Goal: Task Accomplishment & Management: Manage account settings

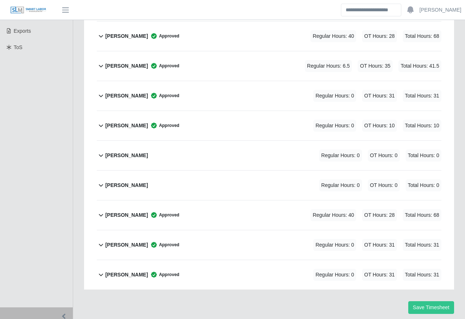
scroll to position [203, 0]
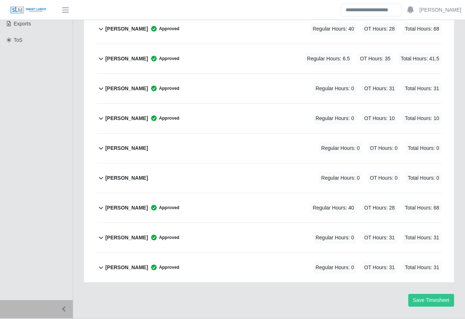
click at [234, 74] on div "[PERSON_NAME] Approved Regular Hours: 0 OT Hours: 31 Total Hours: 31" at bounding box center [273, 88] width 336 height 29
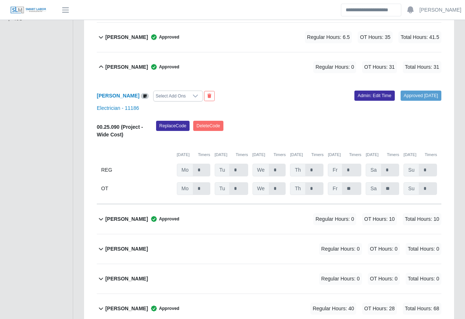
scroll to position [224, 0]
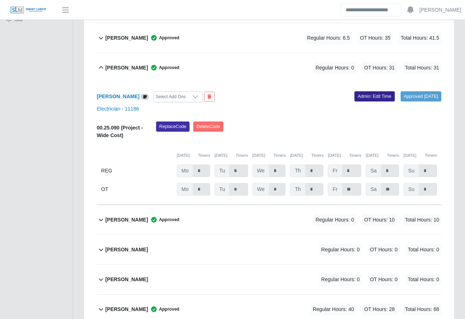
click at [367, 91] on link "Admin: Edit Time" at bounding box center [375, 96] width 40 height 10
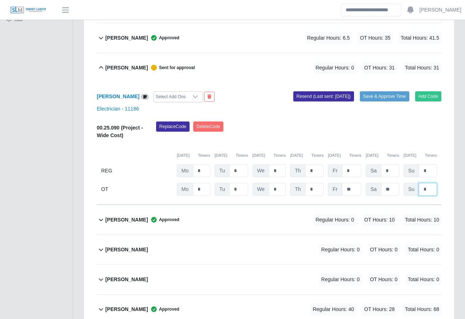
click at [431, 183] on input "*" at bounding box center [428, 189] width 18 height 13
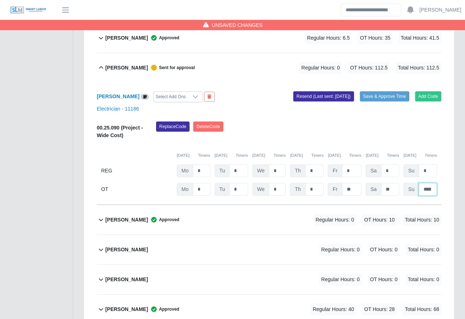
click at [431, 183] on input "****" at bounding box center [428, 189] width 18 height 13
type input "*"
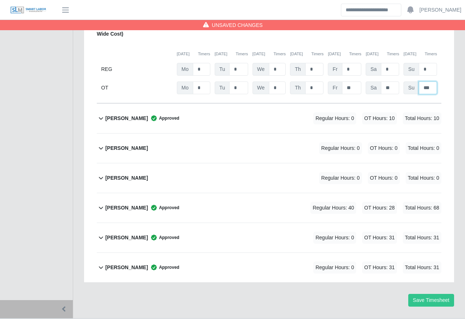
type input "***"
click at [336, 262] on span "Regular Hours: 0" at bounding box center [334, 268] width 43 height 12
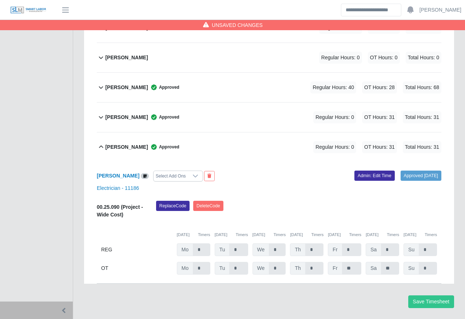
scroll to position [448, 0]
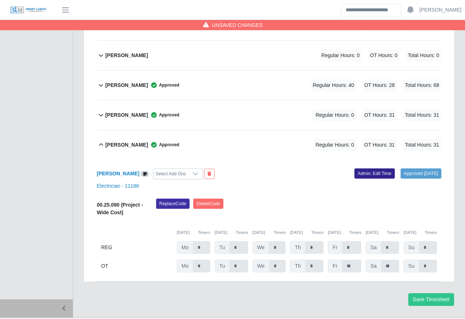
click at [363, 169] on link "Admin: Edit Time" at bounding box center [375, 174] width 40 height 10
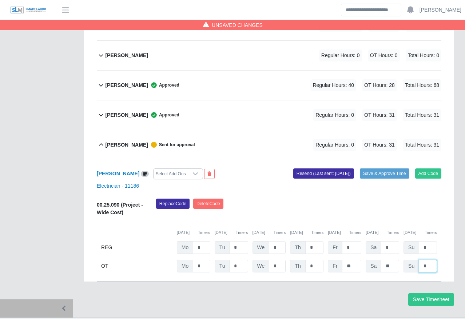
click at [432, 260] on input "*" at bounding box center [428, 266] width 18 height 13
type input "***"
click at [384, 169] on button "Save & Approve Time" at bounding box center [385, 174] width 50 height 10
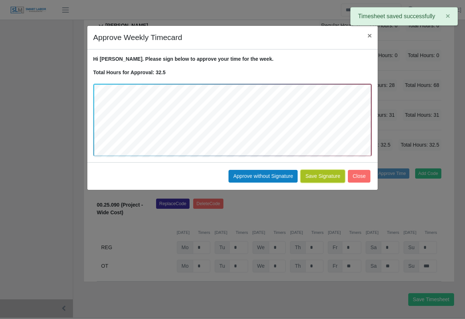
click at [335, 179] on button "Save Signature" at bounding box center [323, 176] width 44 height 13
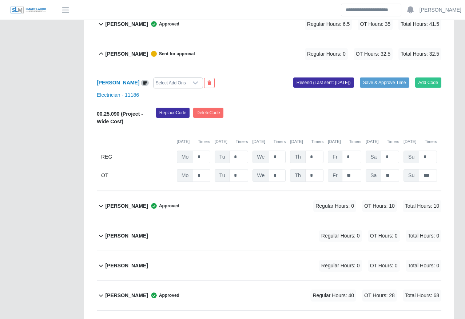
scroll to position [202, 0]
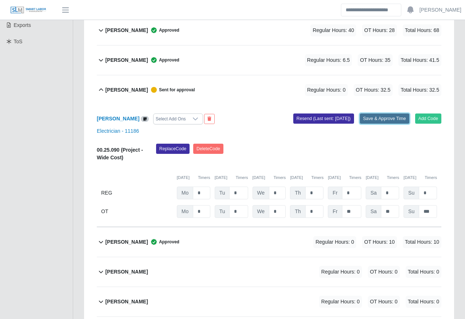
click at [386, 114] on button "Save & Approve Time" at bounding box center [385, 119] width 50 height 10
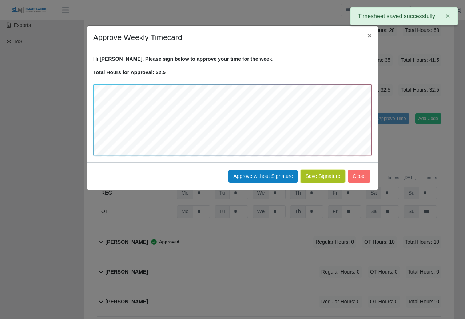
click at [324, 181] on button "Save Signature" at bounding box center [323, 176] width 44 height 13
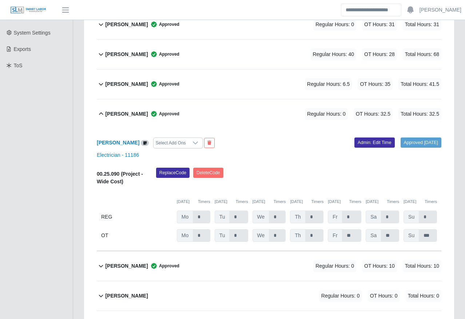
scroll to position [178, 0]
click at [105, 139] on b "Marco Funez" at bounding box center [118, 142] width 43 height 6
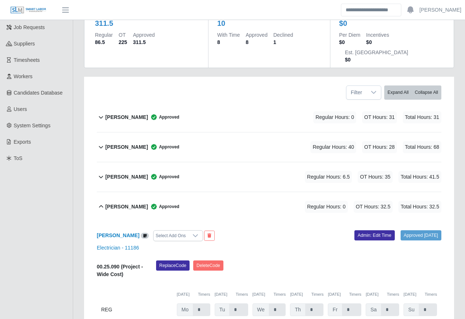
scroll to position [75, 0]
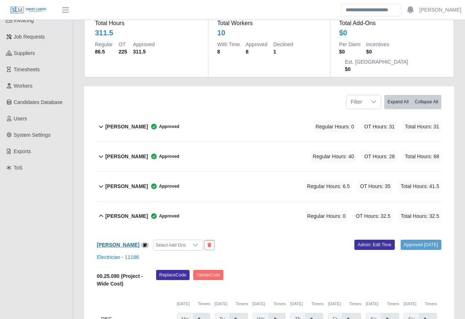
click at [114, 242] on b "Marco Funez" at bounding box center [118, 245] width 43 height 6
click at [244, 112] on div "Charlee Rodriguez Rios Approved Regular Hours: 0 OT Hours: 31 Total Hours: 31" at bounding box center [273, 126] width 336 height 29
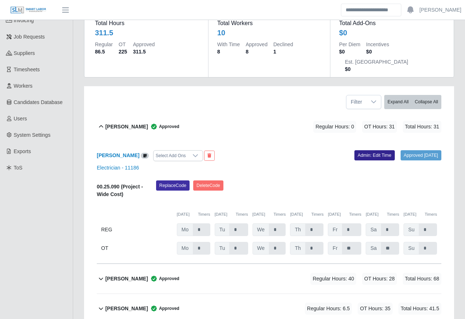
click at [372, 150] on link "Admin: Edit Time" at bounding box center [375, 155] width 40 height 10
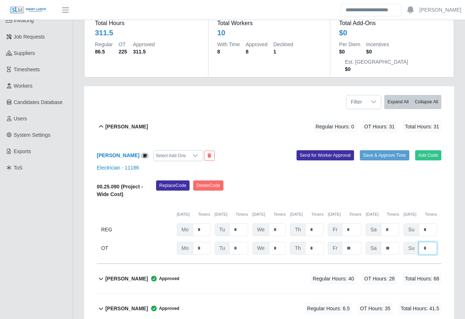
click at [431, 242] on input "*" at bounding box center [428, 248] width 18 height 13
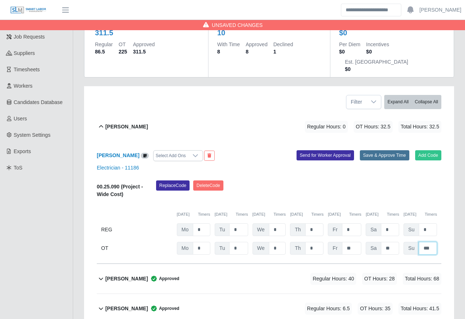
type input "***"
click at [374, 150] on button "Save & Approve Time" at bounding box center [385, 155] width 50 height 10
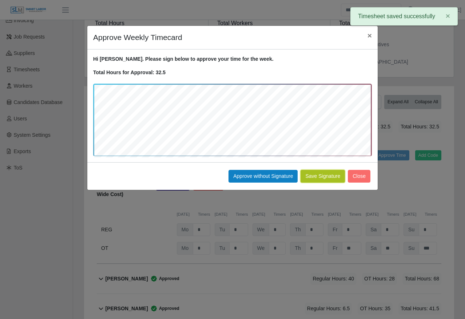
click at [322, 176] on button "Save Signature" at bounding box center [323, 176] width 44 height 13
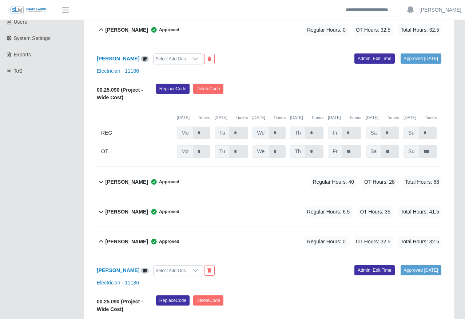
scroll to position [183, 0]
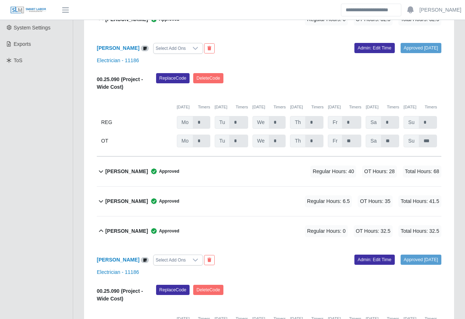
click at [273, 157] on div "Isidro Bustamante Rosales Approved Regular Hours: 40 OT Hours: 28 Total Hours: …" at bounding box center [273, 171] width 336 height 29
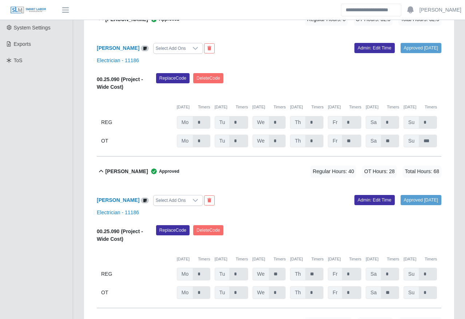
click at [273, 157] on div "Isidro Bustamante Rosales Approved Regular Hours: 40 OT Hours: 28 Total Hours: …" at bounding box center [273, 171] width 336 height 29
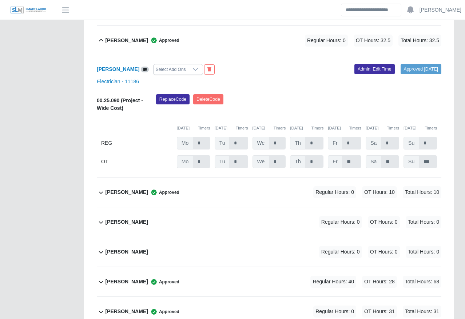
scroll to position [374, 0]
click at [244, 177] on div "Marlio Rosales Approved Regular Hours: 0 OT Hours: 10 Total Hours: 10" at bounding box center [273, 191] width 336 height 29
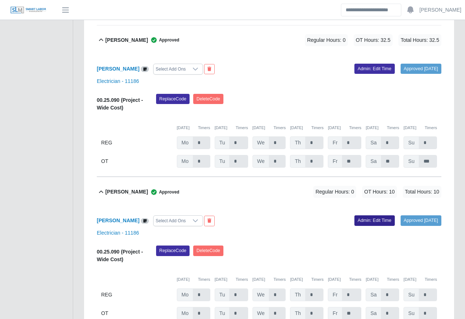
click at [363, 216] on link "Admin: Edit Time" at bounding box center [375, 221] width 40 height 10
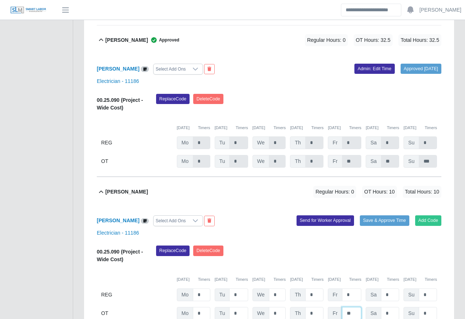
click at [354, 307] on input "**" at bounding box center [352, 313] width 20 height 13
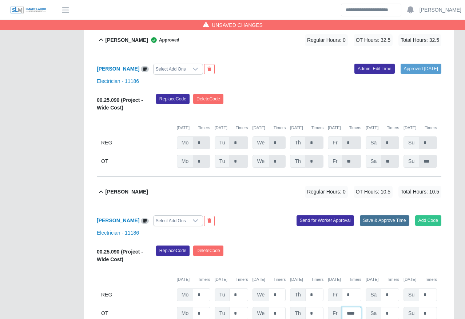
type input "****"
click at [379, 216] on button "Save & Approve Time" at bounding box center [385, 221] width 50 height 10
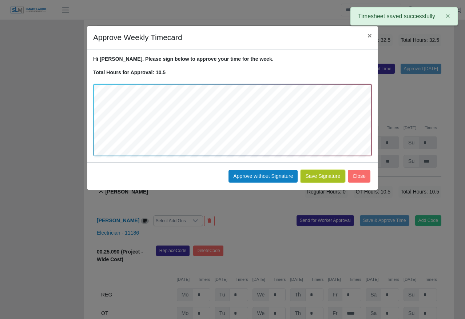
click at [305, 181] on button "Save Signature" at bounding box center [323, 176] width 44 height 13
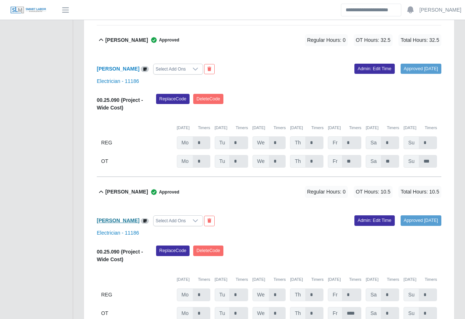
click at [122, 218] on b "Marlio Rosales" at bounding box center [118, 221] width 43 height 6
click at [375, 216] on link "Admin: Edit Time" at bounding box center [375, 221] width 40 height 10
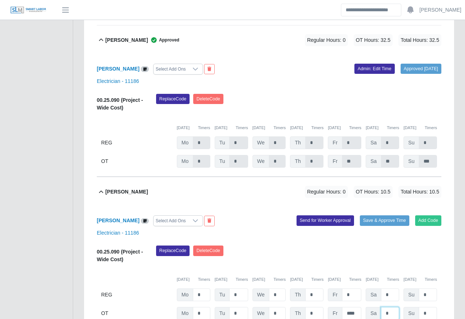
click at [387, 307] on input "*" at bounding box center [390, 313] width 18 height 13
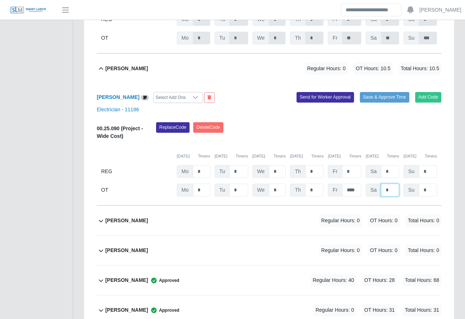
scroll to position [514, 0]
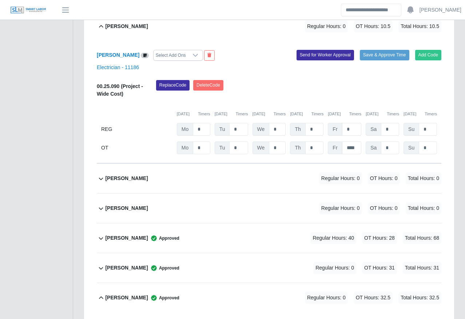
click at [262, 224] on div "Rene Portillo Approved Regular Hours: 40 OT Hours: 28 Total Hours: 68" at bounding box center [273, 238] width 336 height 29
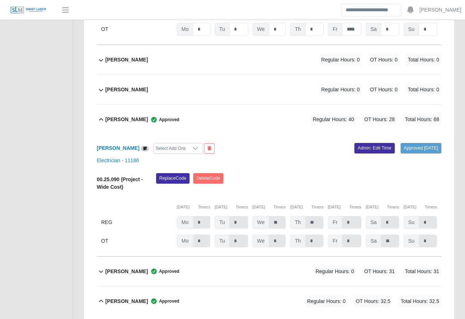
scroll to position [668, 0]
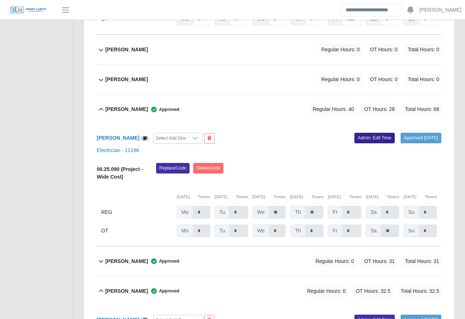
click at [361, 133] on link "Admin: Edit Time" at bounding box center [375, 138] width 40 height 10
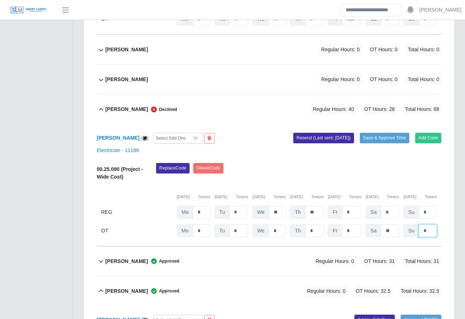
click at [423, 225] on input "*" at bounding box center [428, 231] width 18 height 13
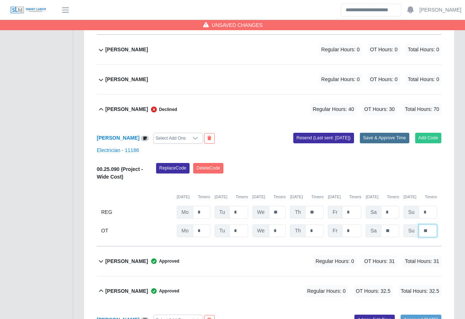
type input "**"
click at [394, 133] on button "Save & Approve Time" at bounding box center [385, 138] width 50 height 10
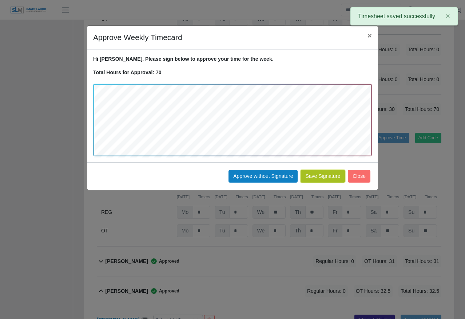
click at [327, 175] on button "Save Signature" at bounding box center [323, 176] width 44 height 13
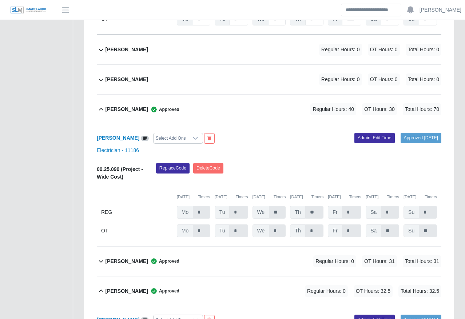
click at [238, 247] on div "Reynaldo Lizardo Ruiz Approved Regular Hours: 0 OT Hours: 31 Total Hours: 31" at bounding box center [273, 261] width 336 height 29
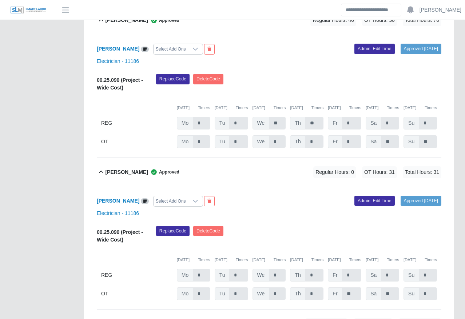
scroll to position [758, 0]
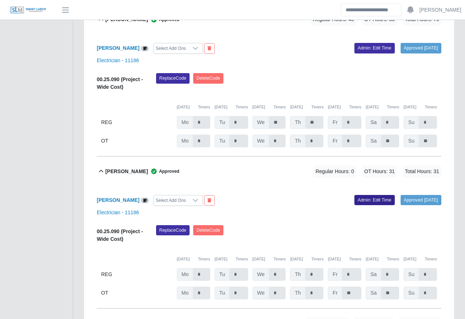
click at [378, 195] on link "Admin: Edit Time" at bounding box center [375, 200] width 40 height 10
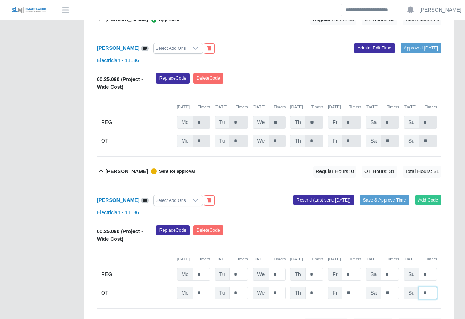
click at [429, 287] on input "*" at bounding box center [428, 293] width 18 height 13
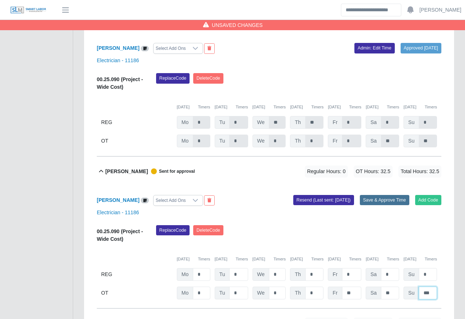
type input "***"
click at [385, 195] on button "Save & Approve Time" at bounding box center [385, 200] width 50 height 10
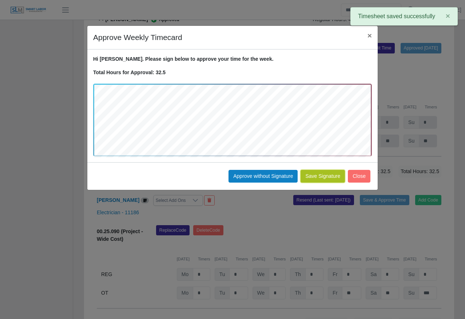
click at [334, 176] on button "Save Signature" at bounding box center [323, 176] width 44 height 13
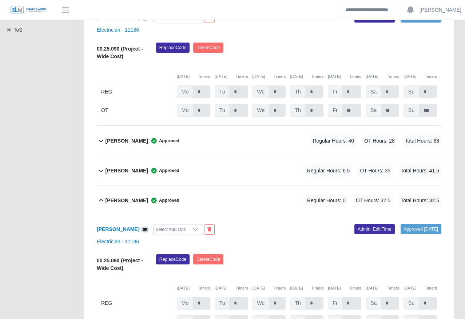
scroll to position [214, 0]
click at [252, 156] on div "Jose Paguada Approved Regular Hours: 6.5 OT Hours: 35 Total Hours: 41.5" at bounding box center [273, 170] width 336 height 29
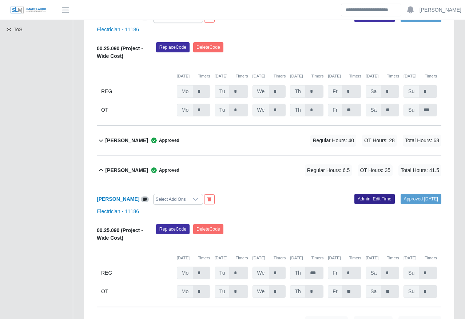
click at [359, 194] on link "Admin: Edit Time" at bounding box center [375, 199] width 40 height 10
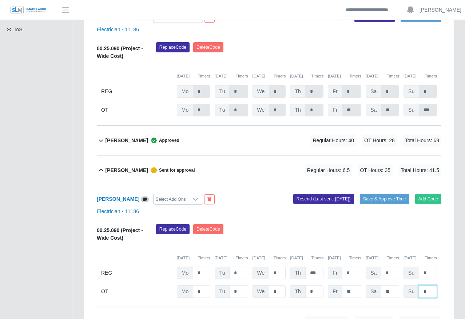
click at [427, 285] on input "*" at bounding box center [428, 291] width 18 height 13
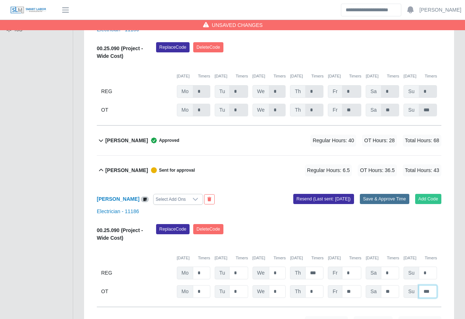
type input "***"
click at [375, 194] on button "Save & Approve Time" at bounding box center [385, 199] width 50 height 10
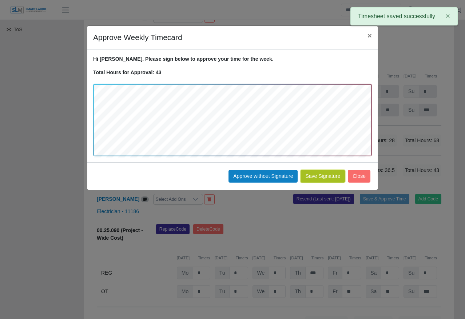
click at [311, 181] on button "Save Signature" at bounding box center [323, 176] width 44 height 13
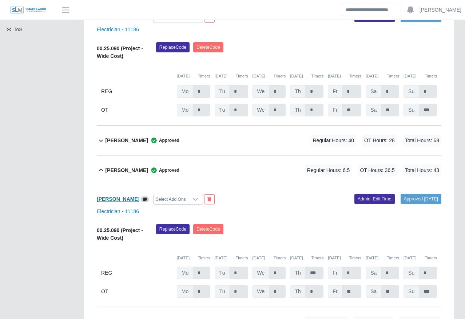
click at [111, 196] on b "Jose Paguada" at bounding box center [118, 199] width 43 height 6
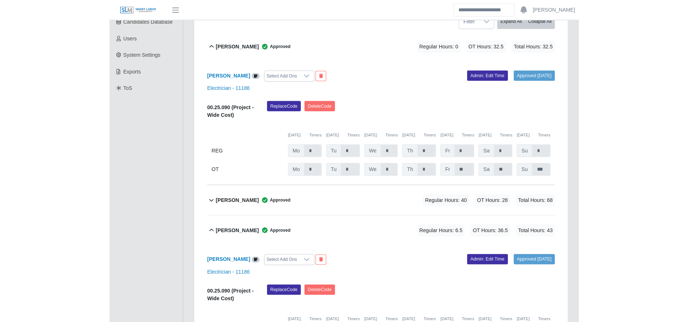
scroll to position [0, 0]
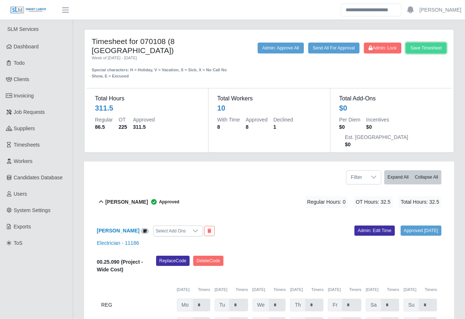
click at [415, 46] on button "Save Timesheet" at bounding box center [426, 48] width 41 height 11
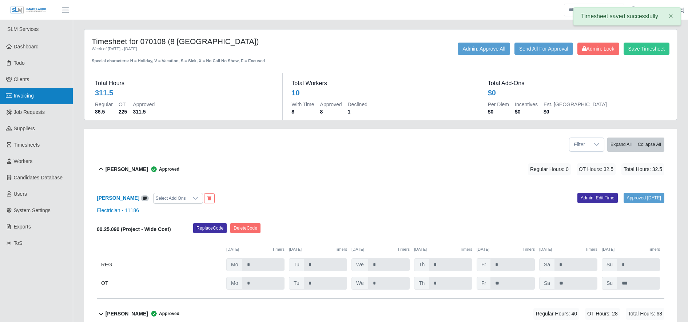
click at [51, 102] on link "Invoicing" at bounding box center [36, 96] width 73 height 16
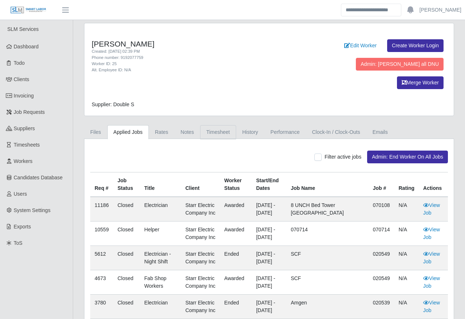
click at [208, 125] on link "Timesheet" at bounding box center [218, 132] width 36 height 14
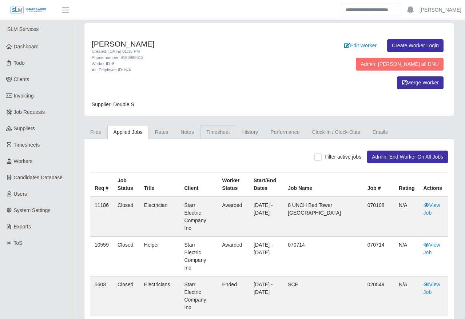
click at [206, 125] on link "Timesheet" at bounding box center [218, 132] width 36 height 14
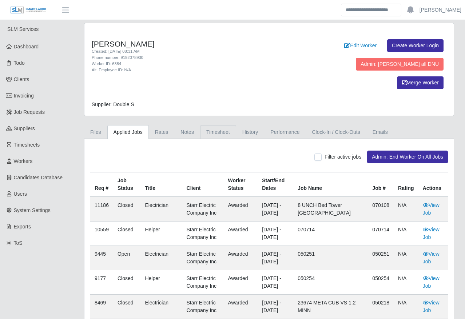
click at [202, 125] on link "Timesheet" at bounding box center [218, 132] width 36 height 14
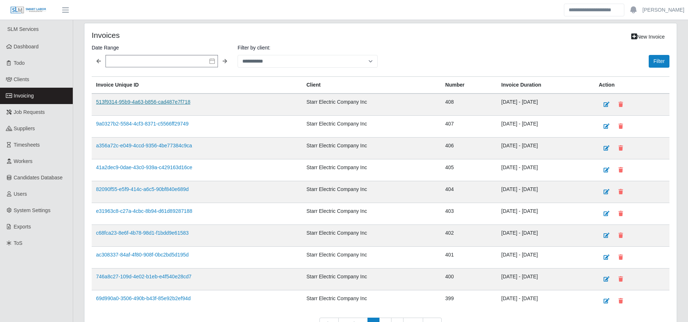
click at [137, 104] on link "513f9314-95b9-4a63-b856-cad487e7f718" at bounding box center [143, 102] width 94 height 6
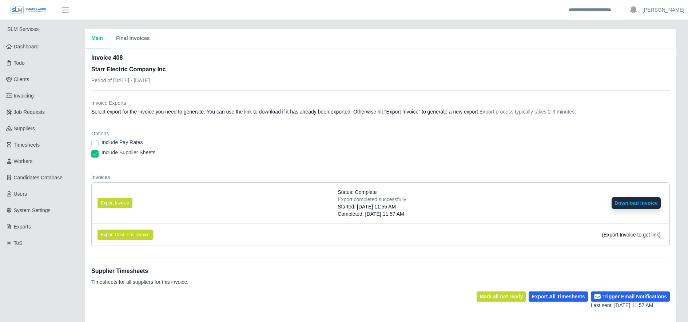
scroll to position [142, 0]
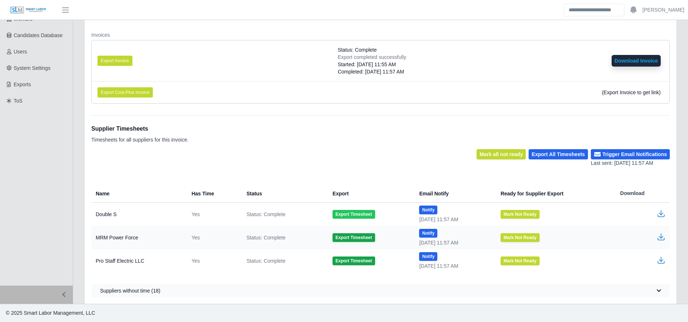
click at [340, 214] on button "Export Timesheet" at bounding box center [354, 214] width 42 height 9
click at [333, 210] on button "Export Timesheet" at bounding box center [354, 214] width 42 height 9
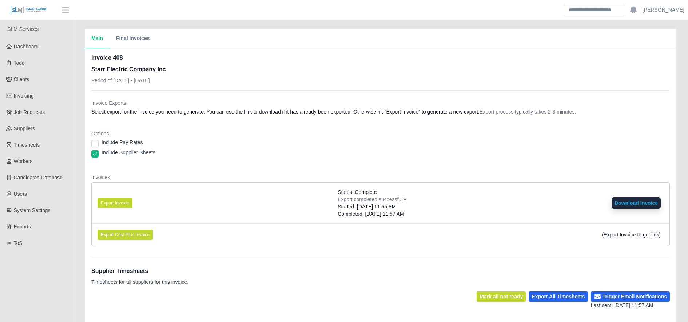
scroll to position [142, 0]
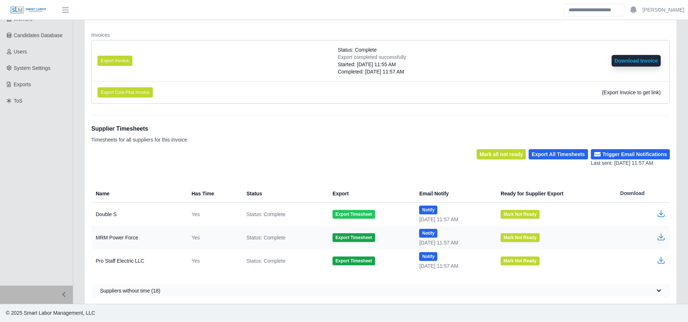
click at [359, 213] on button "Export Timesheet" at bounding box center [354, 214] width 42 height 9
click at [664, 214] on icon "button" at bounding box center [661, 213] width 9 height 9
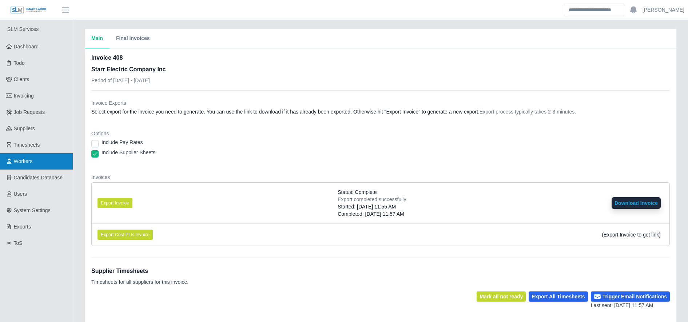
click at [35, 155] on link "Workers" at bounding box center [36, 161] width 73 height 16
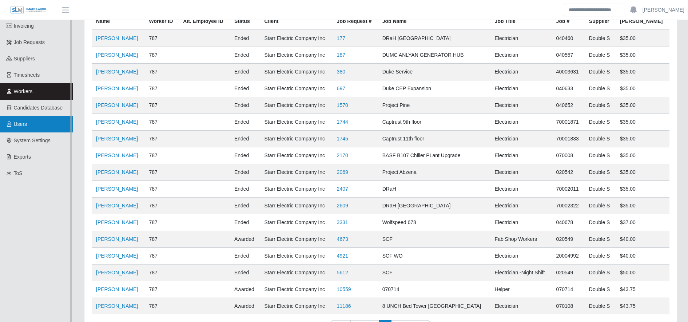
scroll to position [65, 0]
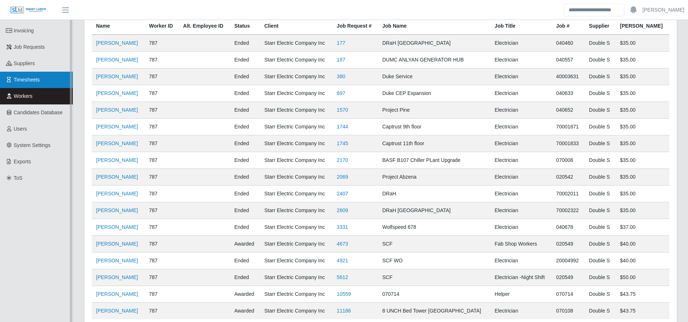
click at [37, 82] on span "Timesheets" at bounding box center [27, 80] width 26 height 6
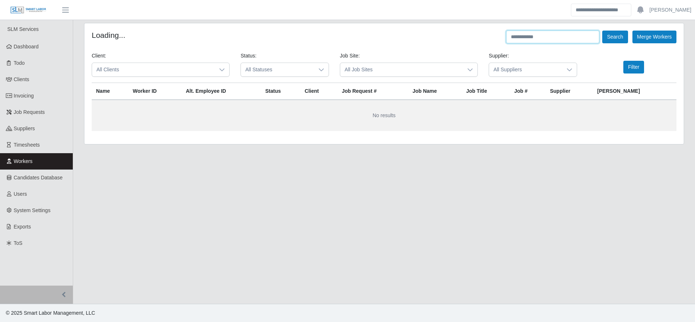
click at [521, 37] on input "text" at bounding box center [552, 37] width 93 height 13
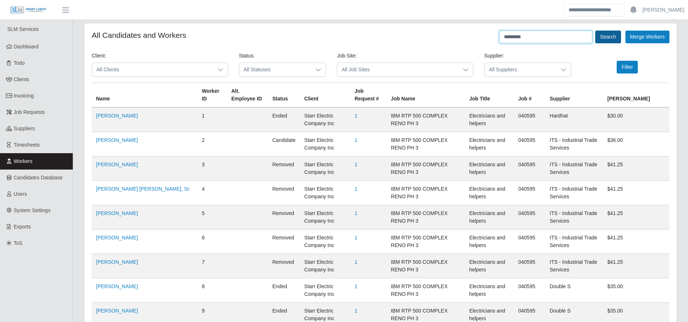
type input "*********"
click at [609, 36] on button "Search" at bounding box center [608, 37] width 25 height 13
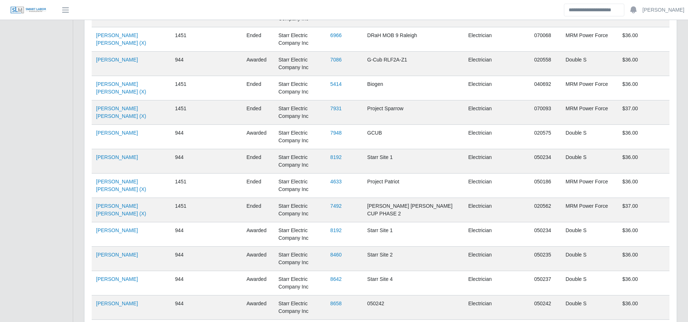
scroll to position [2264, 0]
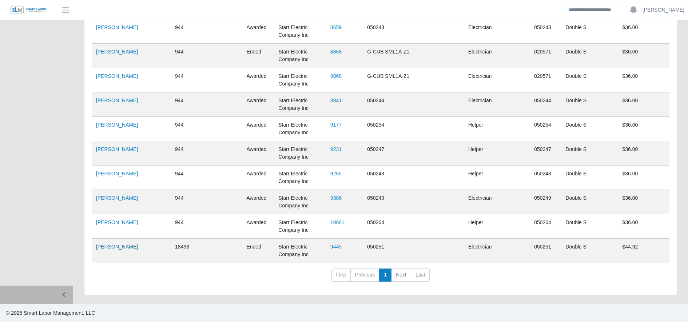
click at [114, 247] on link "Francisco Zuniga" at bounding box center [117, 247] width 42 height 6
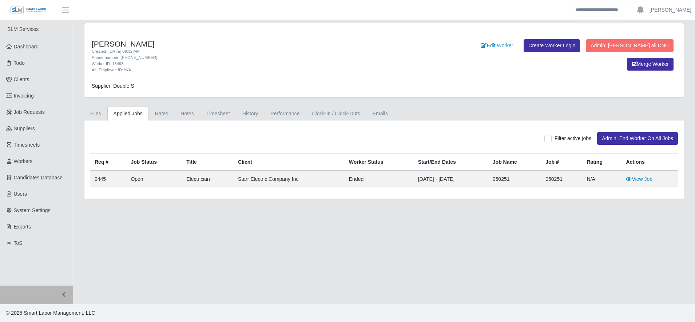
click at [88, 106] on div "Francisco Antonio Meza Zuniga Created: 09/23/2025 09:32 AM Phone number: 919-86…" at bounding box center [384, 111] width 611 height 177
click at [91, 110] on link "Files" at bounding box center [95, 114] width 23 height 14
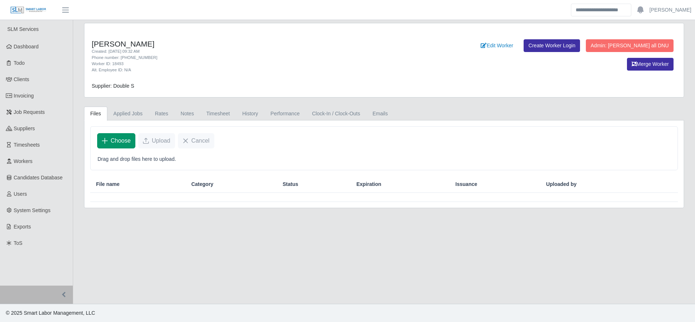
click at [112, 139] on span "Choose" at bounding box center [121, 141] width 20 height 9
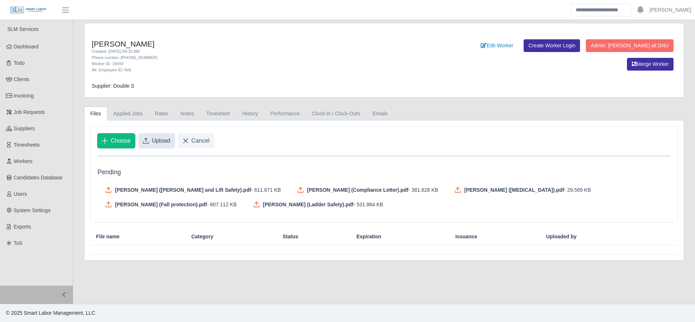
click at [153, 138] on span "Upload" at bounding box center [161, 141] width 19 height 9
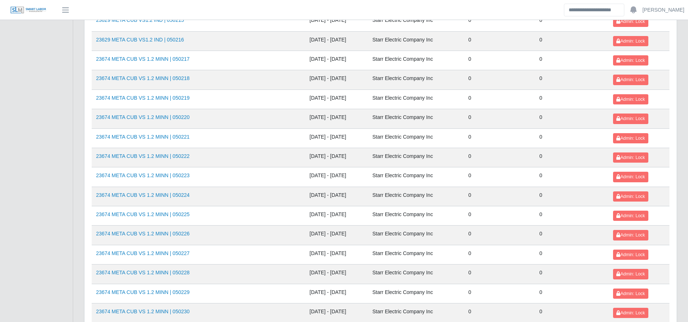
scroll to position [794, 0]
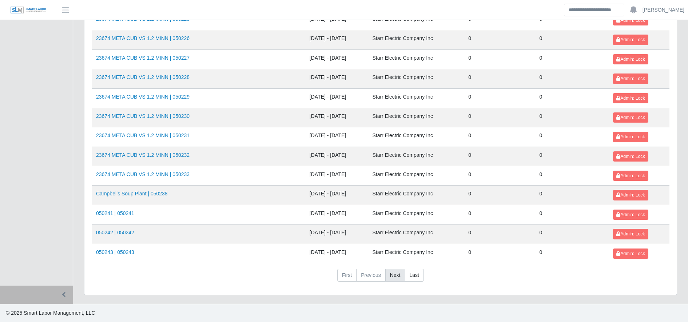
click at [392, 276] on link "Next" at bounding box center [396, 275] width 20 height 13
